Goal: Task Accomplishment & Management: Complete application form

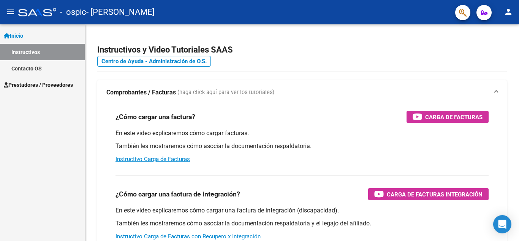
click at [57, 83] on span "Prestadores / Proveedores" at bounding box center [38, 85] width 69 height 8
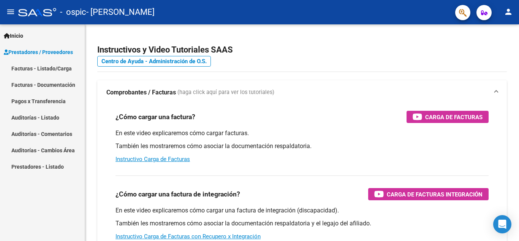
click at [58, 70] on link "Facturas - Listado/Carga" at bounding box center [42, 68] width 85 height 16
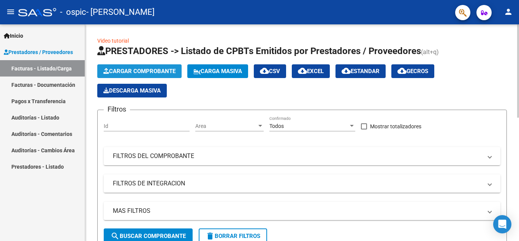
click at [120, 70] on span "Cargar Comprobante" at bounding box center [139, 71] width 72 height 7
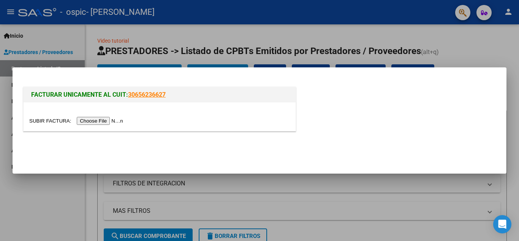
click at [112, 118] on input "file" at bounding box center [77, 121] width 96 height 8
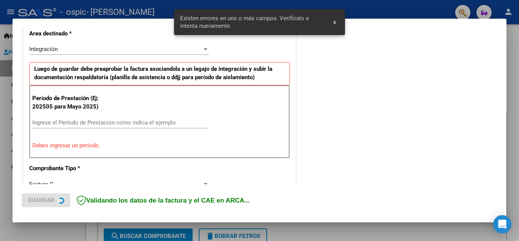
scroll to position [187, 0]
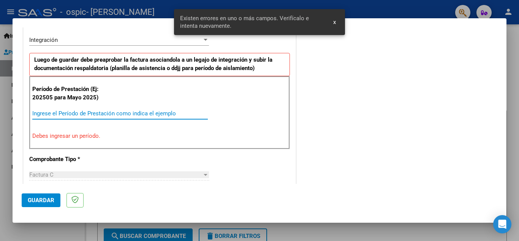
click at [64, 112] on input "Ingrese el Período de Prestación como indica el ejemplo" at bounding box center [120, 113] width 176 height 7
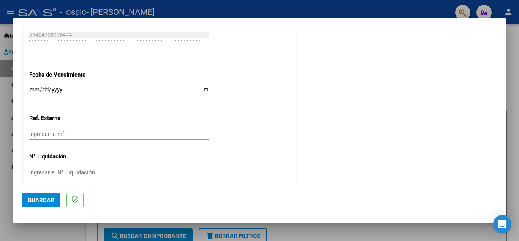
scroll to position [513, 0]
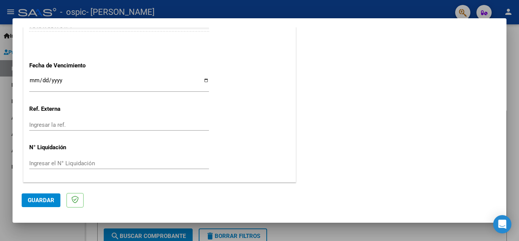
type input "202509"
click at [41, 200] on span "Guardar" at bounding box center [41, 200] width 27 height 7
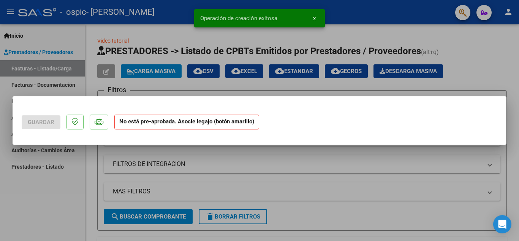
scroll to position [0, 0]
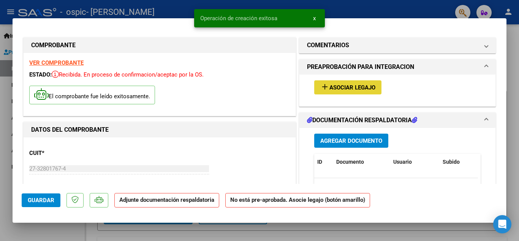
click at [337, 87] on span "Asociar Legajo" at bounding box center [353, 87] width 46 height 7
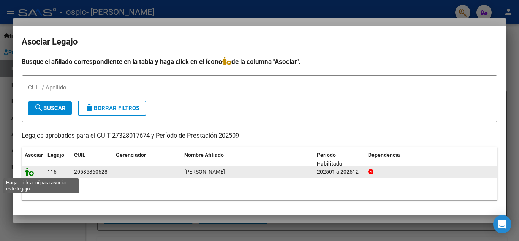
click at [29, 173] on icon at bounding box center [29, 171] width 9 height 8
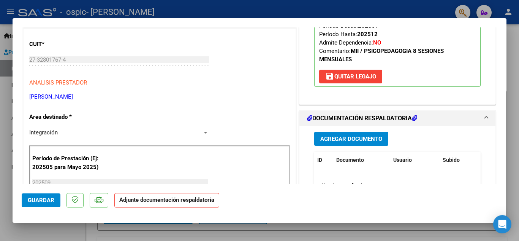
scroll to position [111, 0]
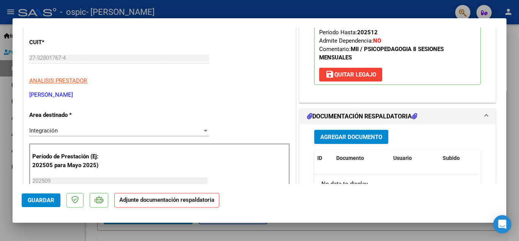
click at [341, 140] on span "Agregar Documento" at bounding box center [352, 136] width 62 height 7
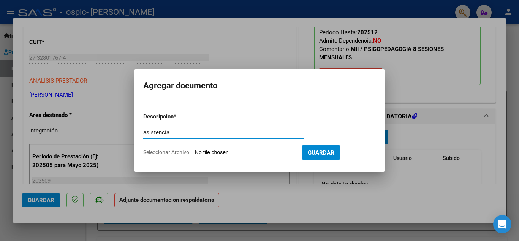
type input "asistencia"
click at [170, 153] on span "Seleccionar Archivo" at bounding box center [166, 152] width 46 height 6
click at [195, 153] on input "Seleccionar Archivo" at bounding box center [245, 152] width 101 height 7
type input "C:\fakepath\[PERSON_NAME] [DATE].pdf"
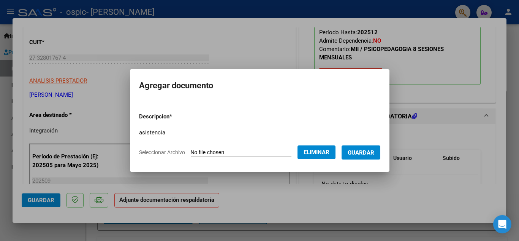
click at [364, 156] on span "Guardar" at bounding box center [361, 152] width 27 height 7
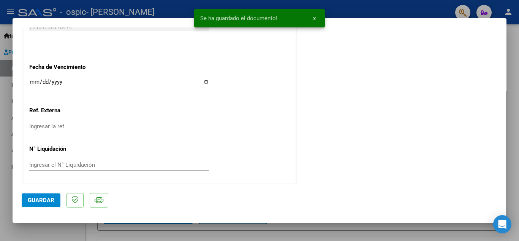
scroll to position [524, 0]
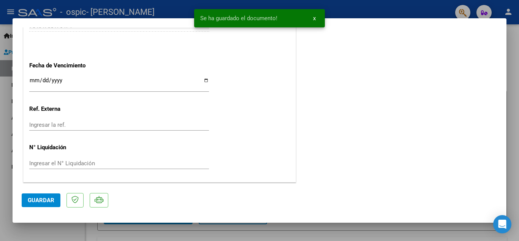
click at [35, 199] on span "Guardar" at bounding box center [41, 200] width 27 height 7
click at [516, 74] on div at bounding box center [259, 120] width 519 height 241
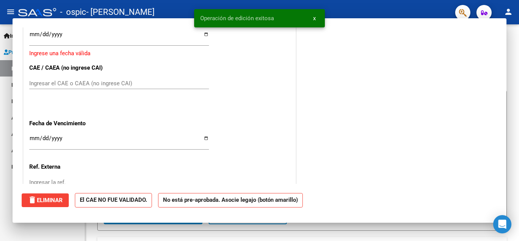
scroll to position [0, 0]
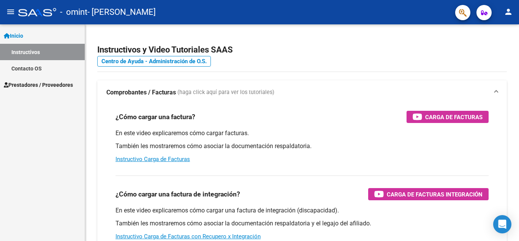
click at [38, 84] on span "Prestadores / Proveedores" at bounding box center [38, 85] width 69 height 8
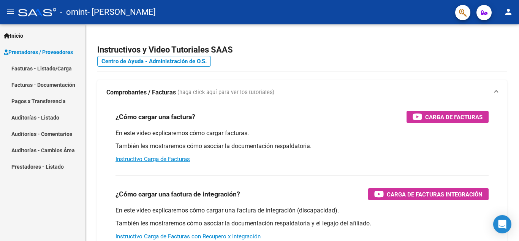
click at [38, 69] on link "Facturas - Listado/Carga" at bounding box center [42, 68] width 85 height 16
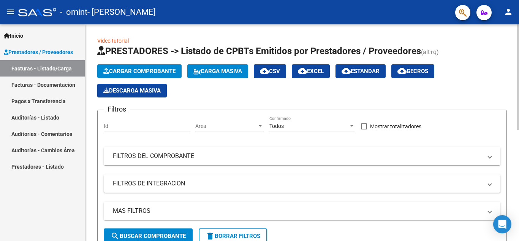
click at [135, 68] on span "Cargar Comprobante" at bounding box center [139, 71] width 72 height 7
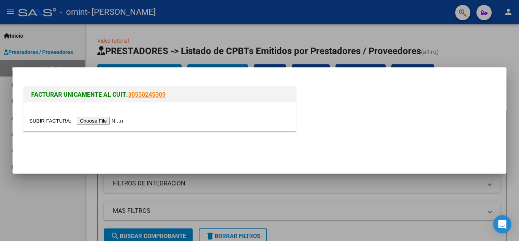
click at [112, 122] on input "file" at bounding box center [77, 121] width 96 height 8
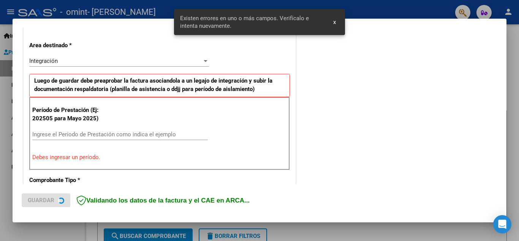
scroll to position [187, 0]
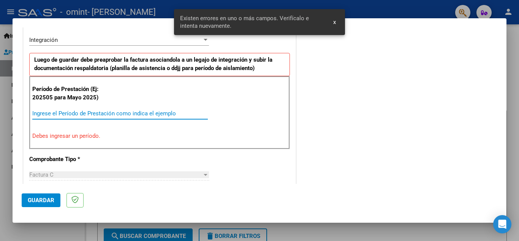
click at [106, 112] on input "Ingrese el Período de Prestación como indica el ejemplo" at bounding box center [120, 113] width 176 height 7
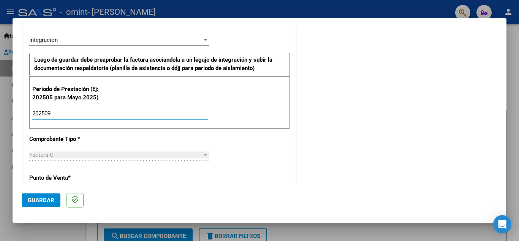
type input "202509"
click at [36, 197] on span "Guardar" at bounding box center [41, 200] width 27 height 7
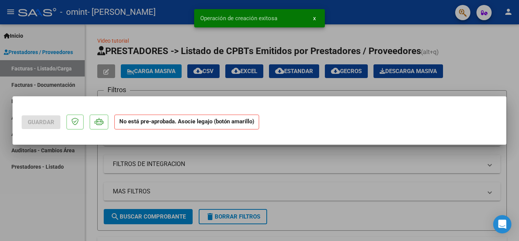
scroll to position [0, 0]
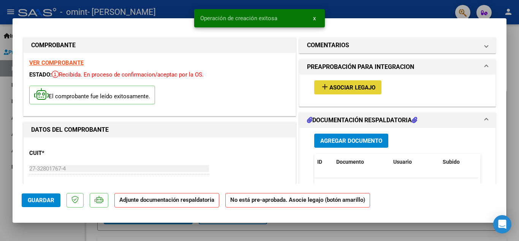
click at [341, 86] on span "Asociar Legajo" at bounding box center [353, 87] width 46 height 7
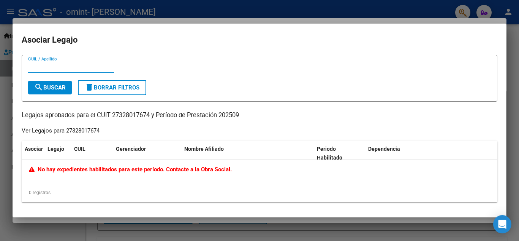
click at [85, 129] on div "Ver Legajos para 27328017674" at bounding box center [61, 130] width 78 height 9
click at [516, 85] on div at bounding box center [259, 120] width 519 height 241
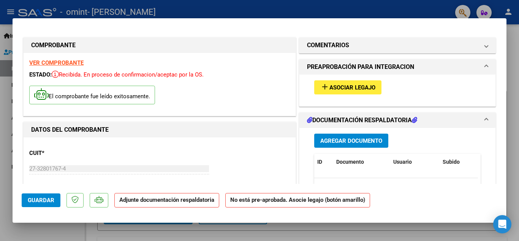
click at [510, 100] on div at bounding box center [259, 120] width 519 height 241
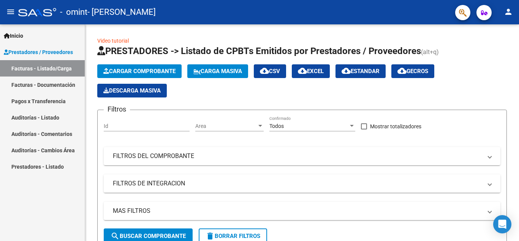
click at [52, 81] on link "Facturas - Documentación" at bounding box center [42, 84] width 85 height 16
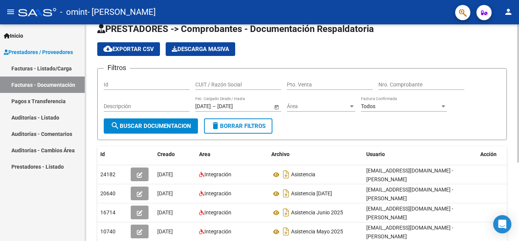
scroll to position [13, 0]
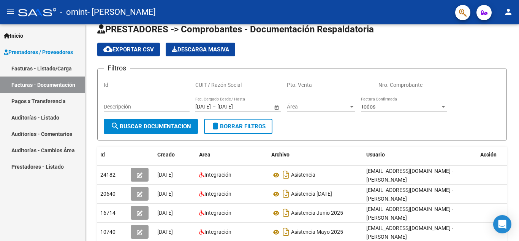
click at [10, 17] on button "menu" at bounding box center [10, 12] width 15 height 15
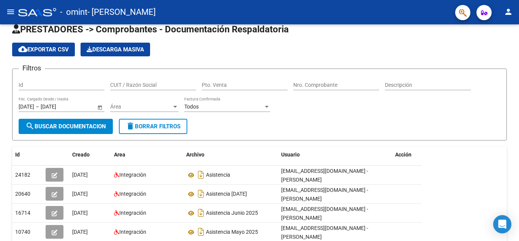
click at [10, 17] on button "menu" at bounding box center [10, 12] width 15 height 15
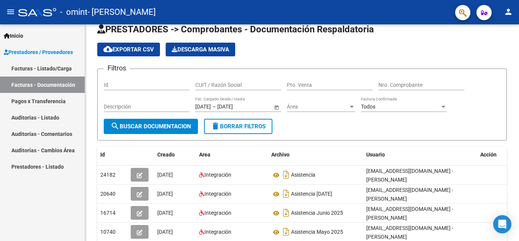
click at [21, 147] on link "Auditorías - Cambios Área" at bounding box center [42, 150] width 85 height 16
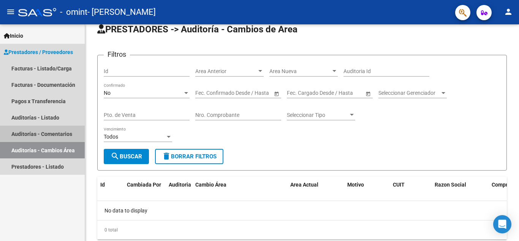
click at [32, 134] on link "Auditorías - Comentarios" at bounding box center [42, 133] width 85 height 16
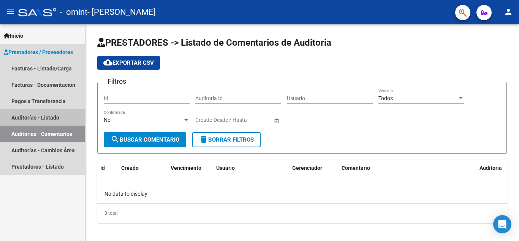
click at [35, 116] on link "Auditorías - Listado" at bounding box center [42, 117] width 85 height 16
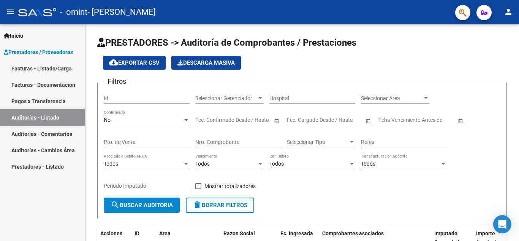
click at [41, 55] on span "Prestadores / Proveedores" at bounding box center [38, 52] width 69 height 8
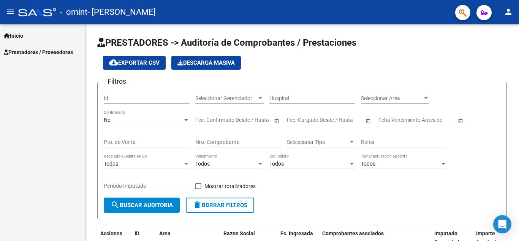
click at [41, 55] on span "Prestadores / Proveedores" at bounding box center [38, 52] width 69 height 8
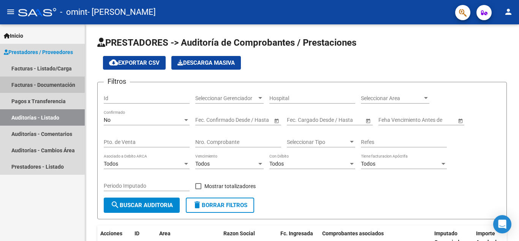
click at [40, 82] on link "Facturas - Documentación" at bounding box center [42, 84] width 85 height 16
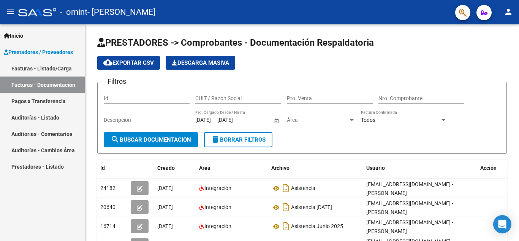
click at [52, 83] on link "Facturas - Documentación" at bounding box center [42, 84] width 85 height 16
click at [52, 73] on link "Facturas - Listado/Carga" at bounding box center [42, 68] width 85 height 16
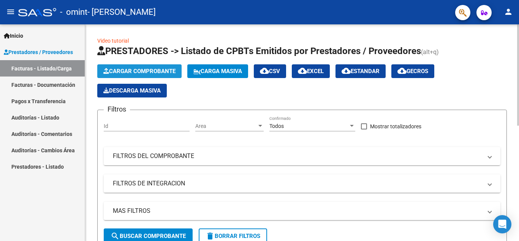
click at [127, 72] on span "Cargar Comprobante" at bounding box center [139, 71] width 72 height 7
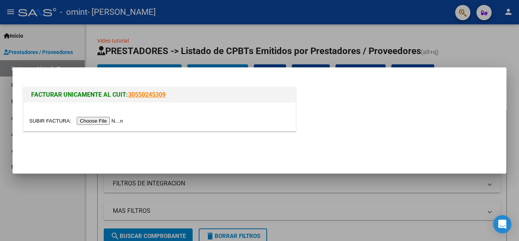
click at [107, 118] on input "file" at bounding box center [77, 121] width 96 height 8
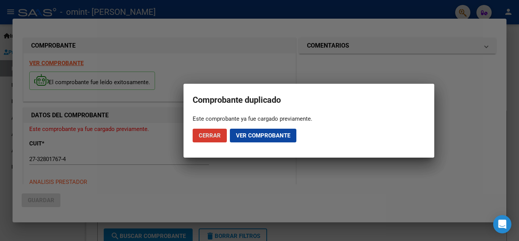
click at [205, 132] on span "Cerrar" at bounding box center [210, 135] width 22 height 7
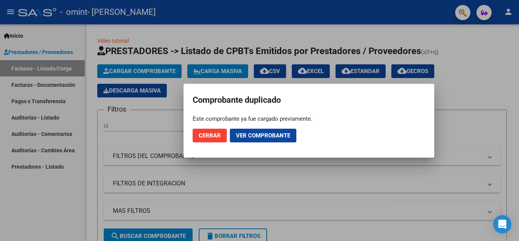
click at [205, 132] on span "Cerrar" at bounding box center [210, 135] width 22 height 7
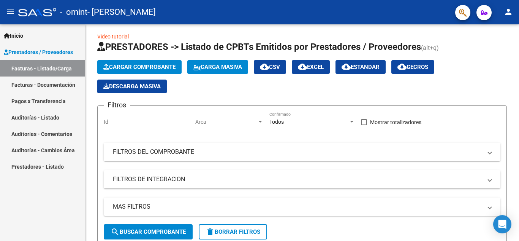
scroll to position [5, 0]
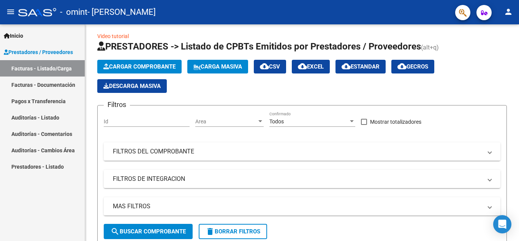
click at [57, 67] on link "Facturas - Listado/Carga" at bounding box center [42, 68] width 85 height 16
click at [57, 83] on link "Facturas - Documentación" at bounding box center [42, 84] width 85 height 16
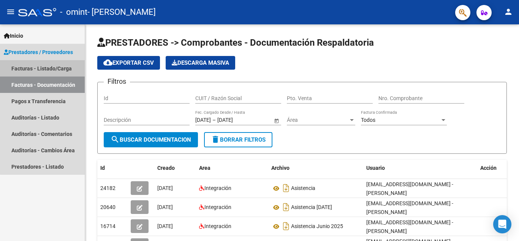
click at [54, 68] on link "Facturas - Listado/Carga" at bounding box center [42, 68] width 85 height 16
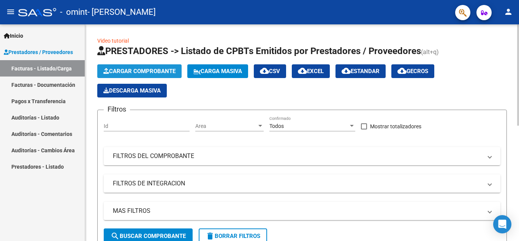
click at [159, 67] on button "Cargar Comprobante" at bounding box center [139, 71] width 84 height 14
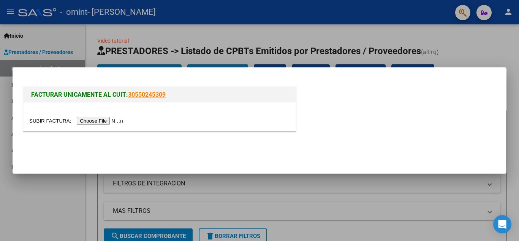
click at [111, 118] on input "file" at bounding box center [77, 121] width 96 height 8
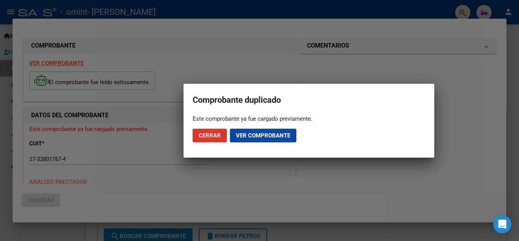
click at [251, 135] on span "Ver comprobante" at bounding box center [263, 135] width 54 height 7
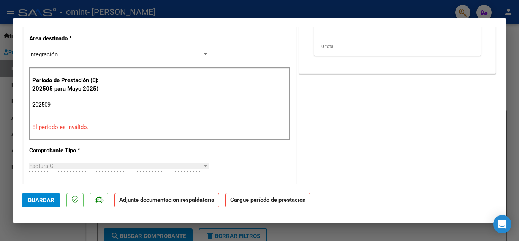
scroll to position [161, 0]
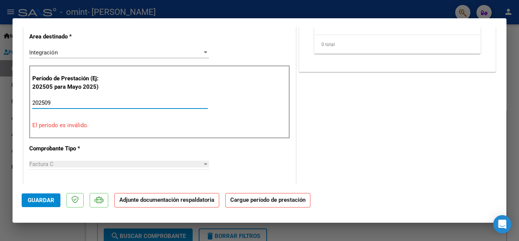
click at [84, 99] on input "202509" at bounding box center [120, 102] width 176 height 7
type input "2"
type input "202509"
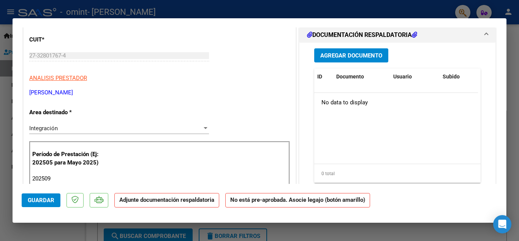
scroll to position [0, 0]
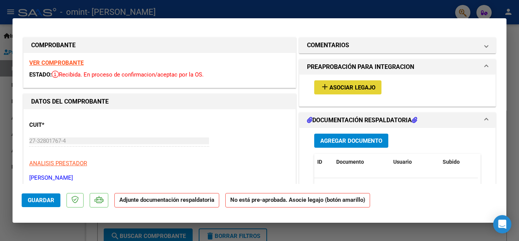
click at [358, 88] on span "Asociar Legajo" at bounding box center [353, 87] width 46 height 7
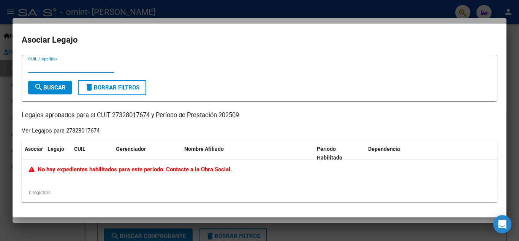
click at [96, 67] on input "CUIL / Apellido" at bounding box center [71, 67] width 86 height 7
click at [164, 168] on span "No hay expedientes habilitados para este período. Contacte a la Obra Social." at bounding box center [130, 169] width 203 height 7
click at [78, 68] on input "CUIL / Apellido" at bounding box center [71, 67] width 86 height 7
click at [59, 86] on span "search Buscar" at bounding box center [50, 87] width 32 height 7
click at [68, 65] on input "20585368874" at bounding box center [71, 67] width 86 height 7
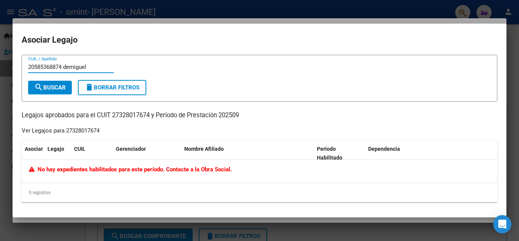
type input "20585368874 demiguel"
click at [58, 86] on span "search Buscar" at bounding box center [50, 87] width 32 height 7
click at [37, 129] on div "Ver Legajos para 27328017674" at bounding box center [61, 130] width 78 height 9
click at [83, 129] on div "Ver Legajos para 27328017674" at bounding box center [61, 130] width 78 height 9
click at [33, 150] on span "Asociar" at bounding box center [34, 149] width 18 height 6
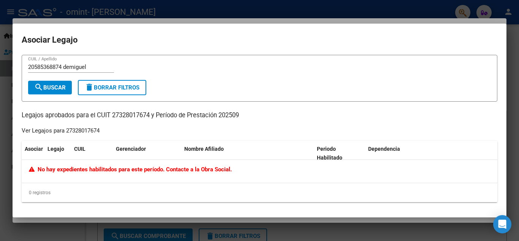
click at [511, 106] on div at bounding box center [259, 120] width 519 height 241
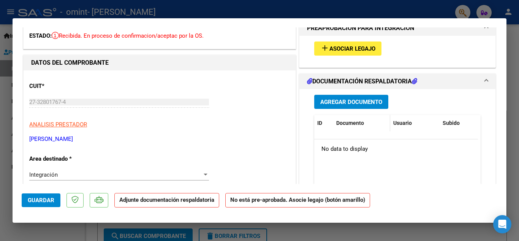
scroll to position [39, 0]
click at [349, 103] on span "Agregar Documento" at bounding box center [352, 101] width 62 height 7
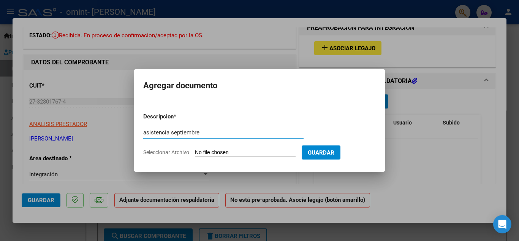
type input "asistencia septiembre"
click at [163, 152] on span "Seleccionar Archivo" at bounding box center [166, 152] width 46 height 6
click at [195, 152] on input "Seleccionar Archivo" at bounding box center [245, 152] width 101 height 7
type input "C:\fakepath\de Miguel asis SEP 25.pdf"
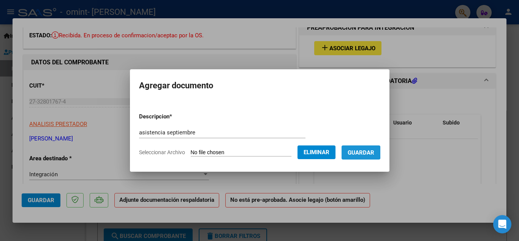
click at [358, 151] on span "Guardar" at bounding box center [361, 152] width 27 height 7
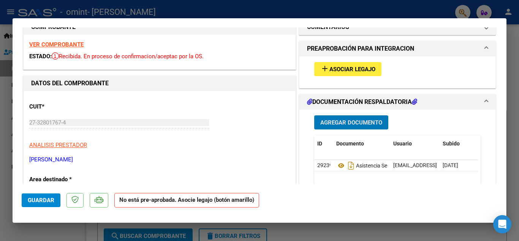
scroll to position [0, 0]
